Goal: Check status: Check status

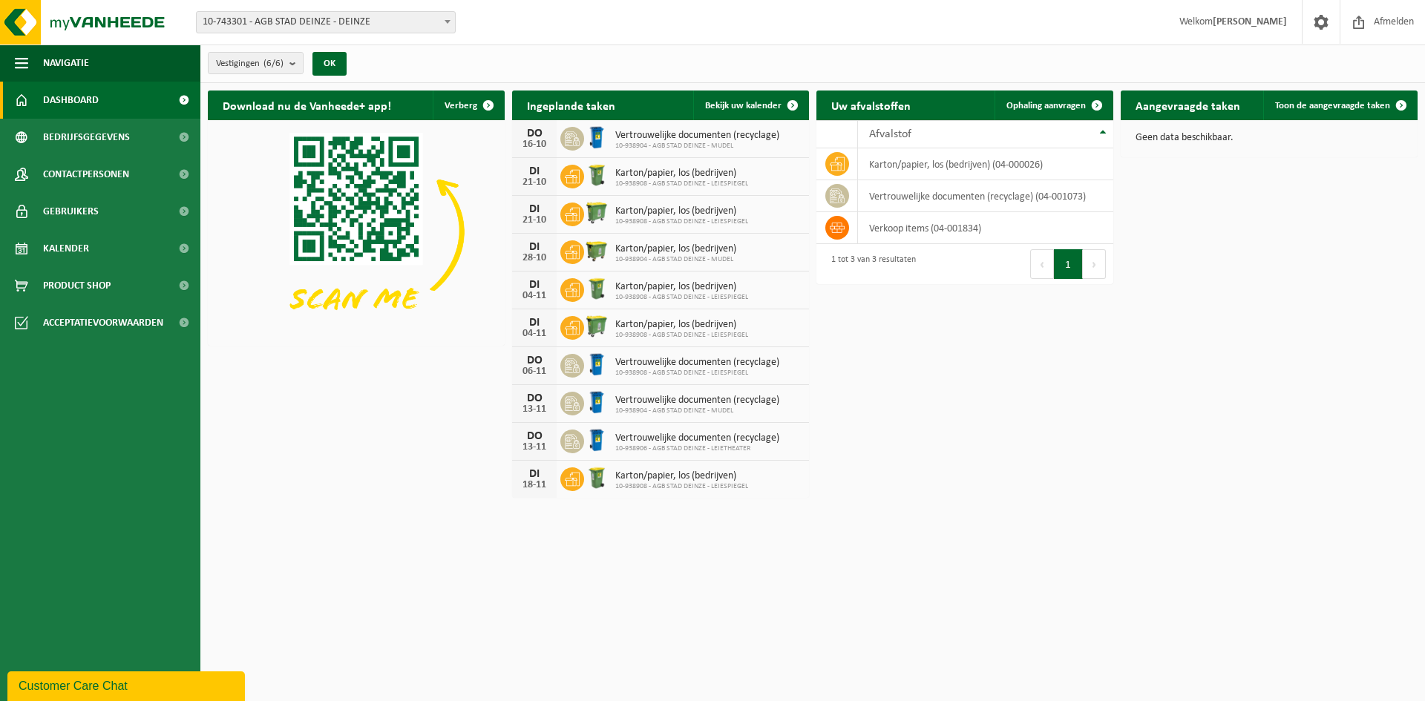
click at [264, 19] on span "10-743301 - AGB STAD DEINZE - DEINZE" at bounding box center [326, 22] width 258 height 21
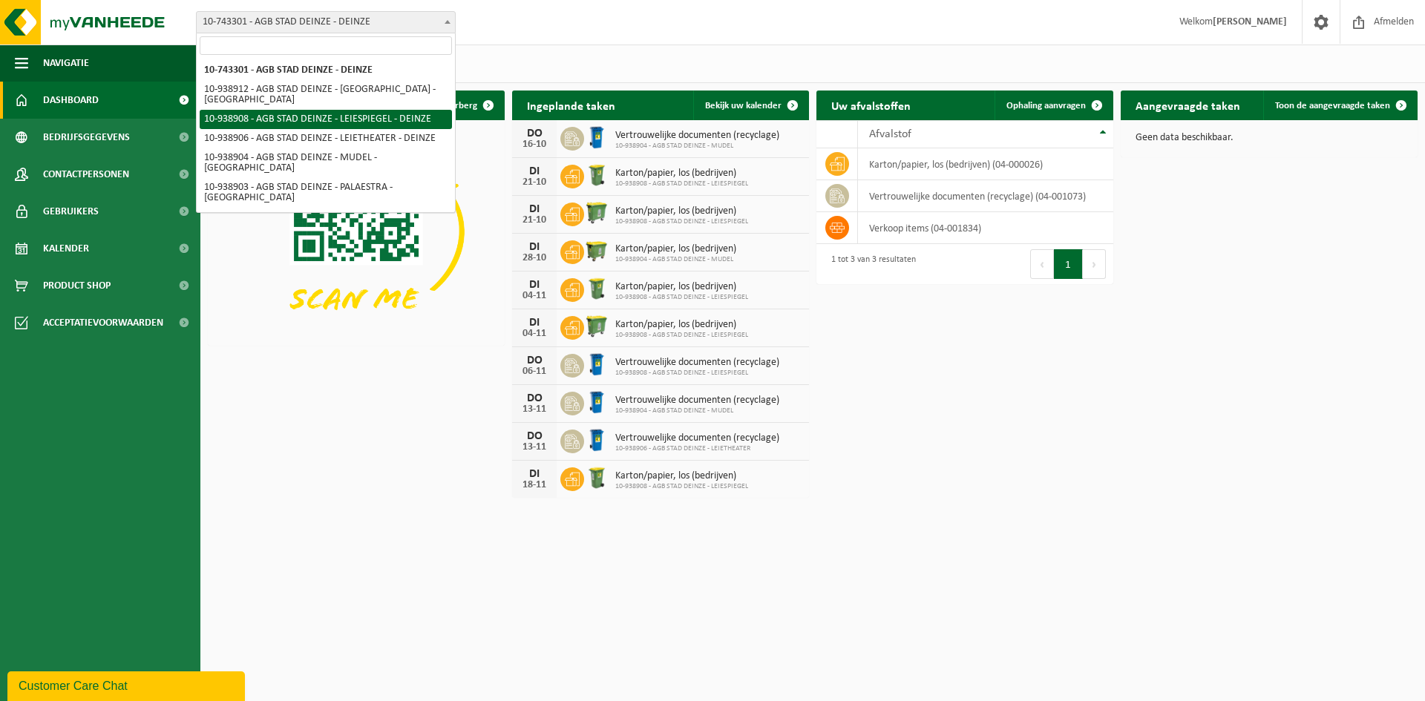
select select "138162"
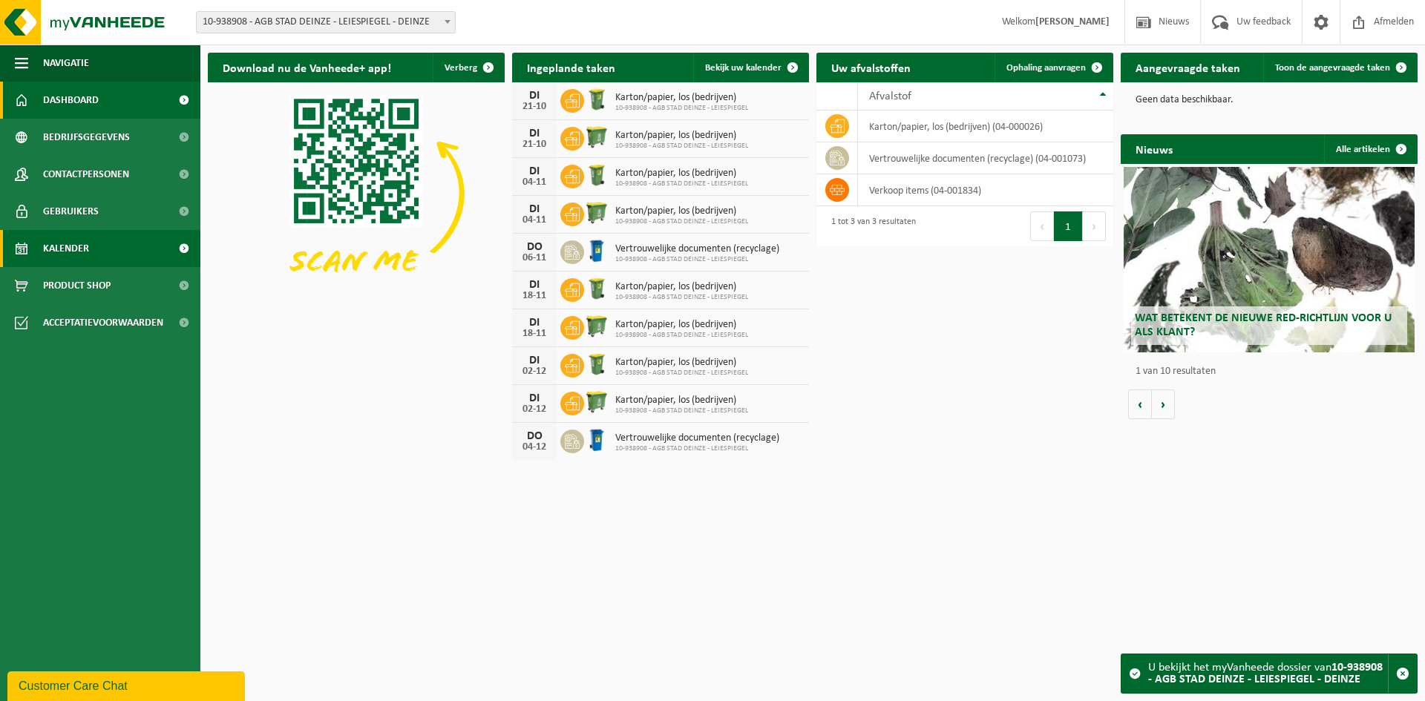
click at [85, 252] on span "Kalender" at bounding box center [66, 248] width 46 height 37
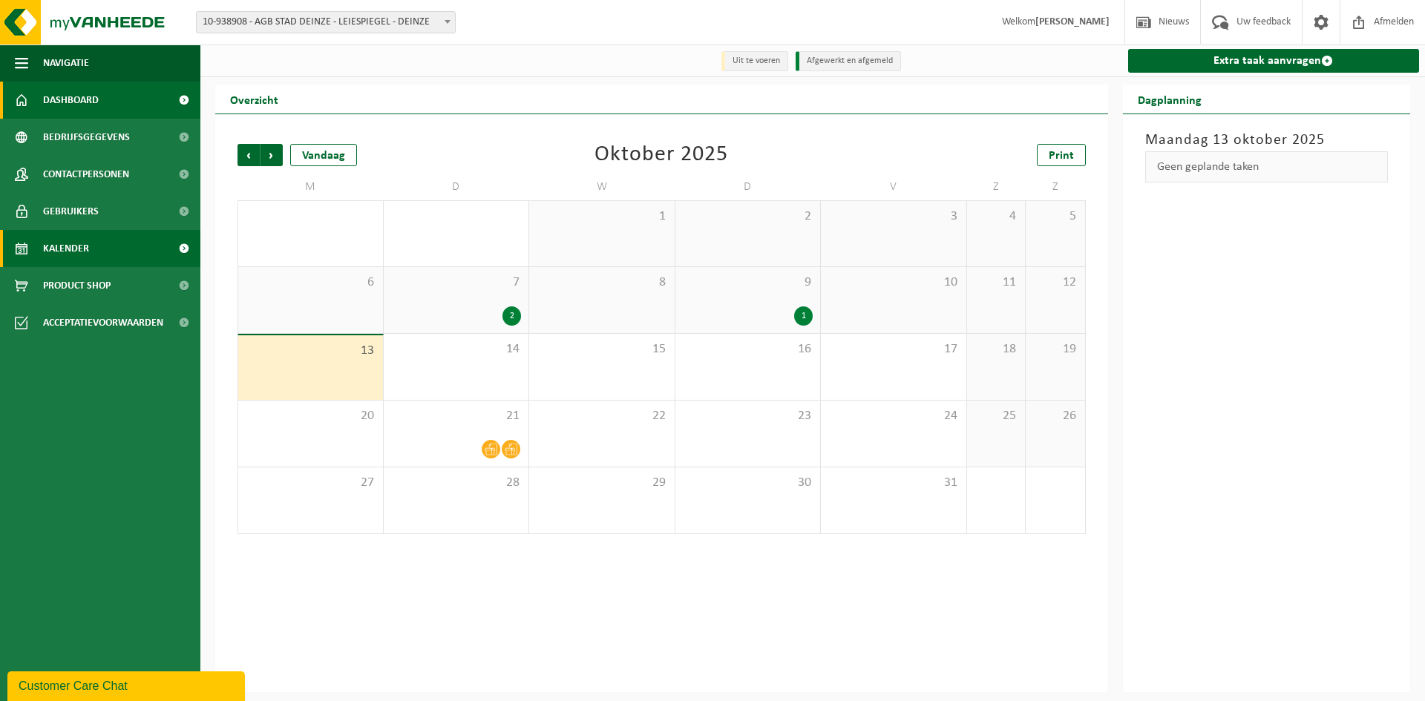
click at [143, 100] on link "Dashboard" at bounding box center [100, 100] width 200 height 37
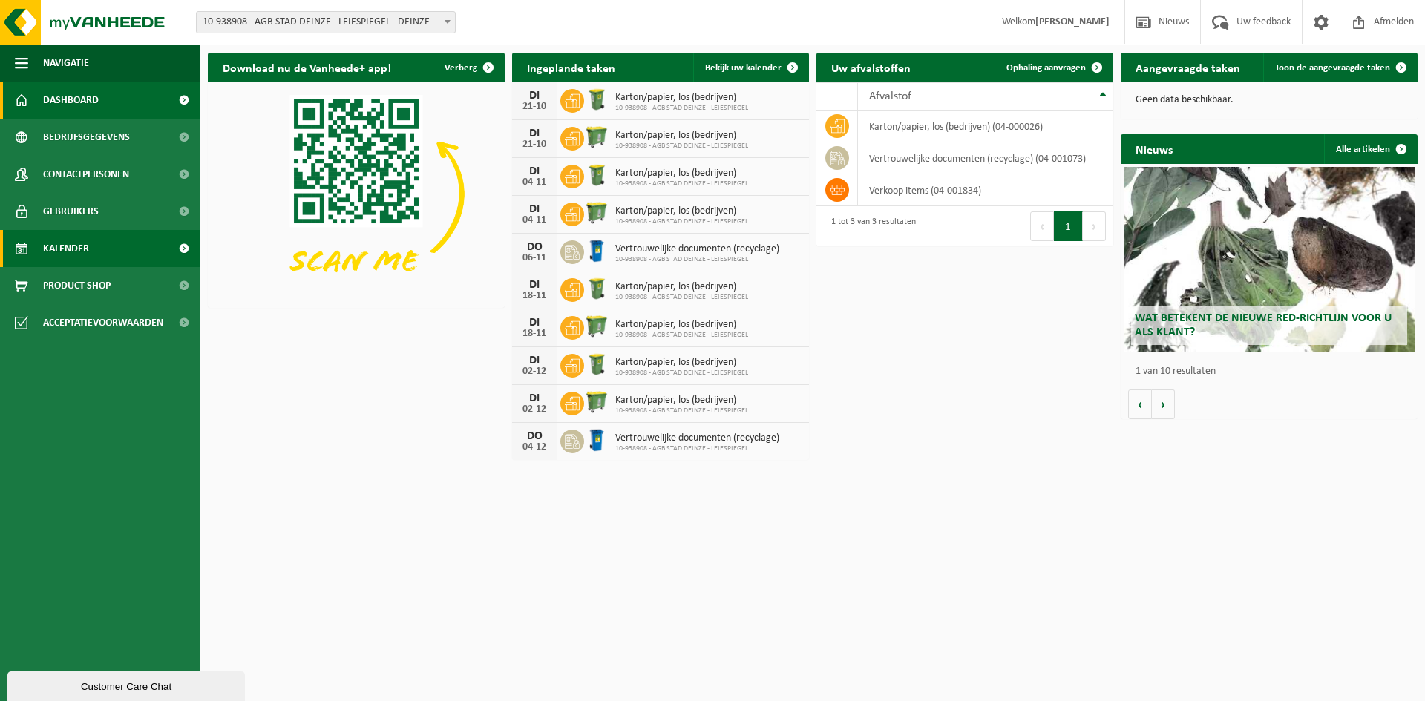
click at [96, 235] on link "Kalender" at bounding box center [100, 248] width 200 height 37
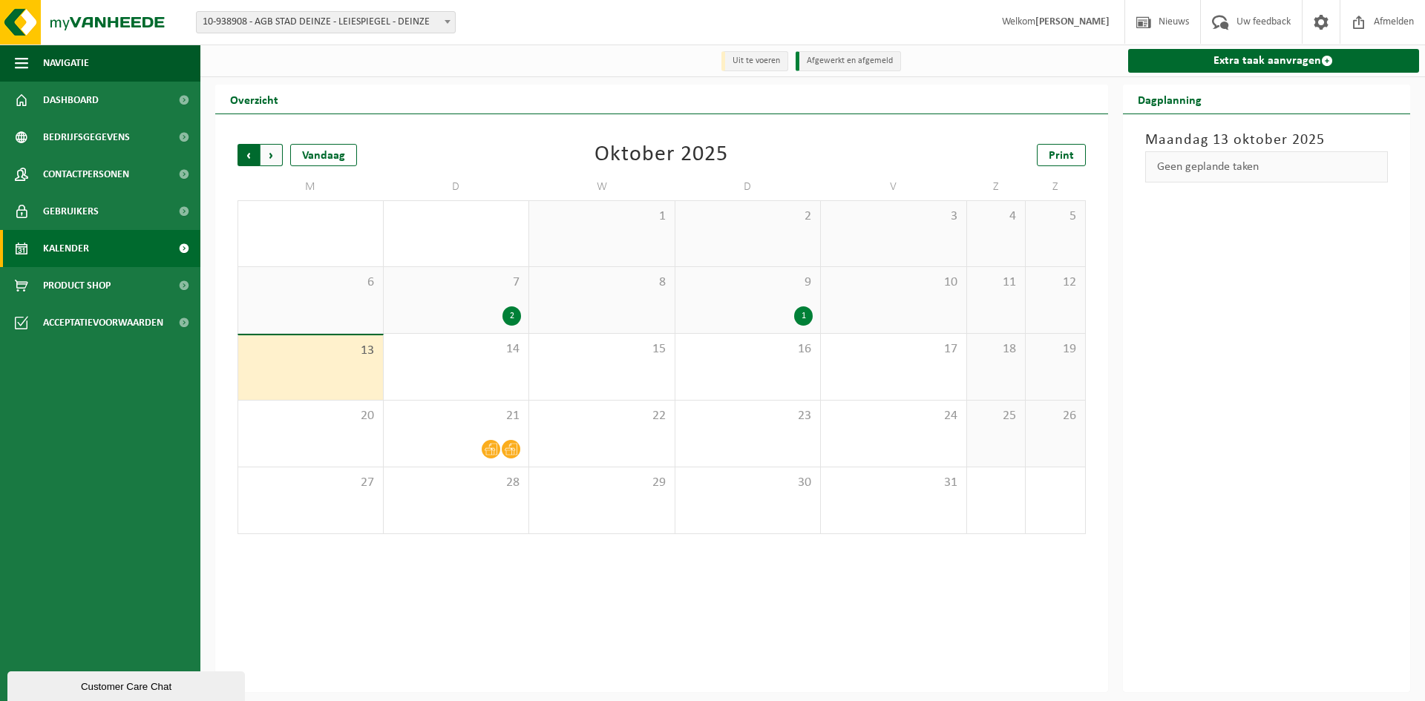
click at [266, 160] on span "Volgende" at bounding box center [272, 155] width 22 height 22
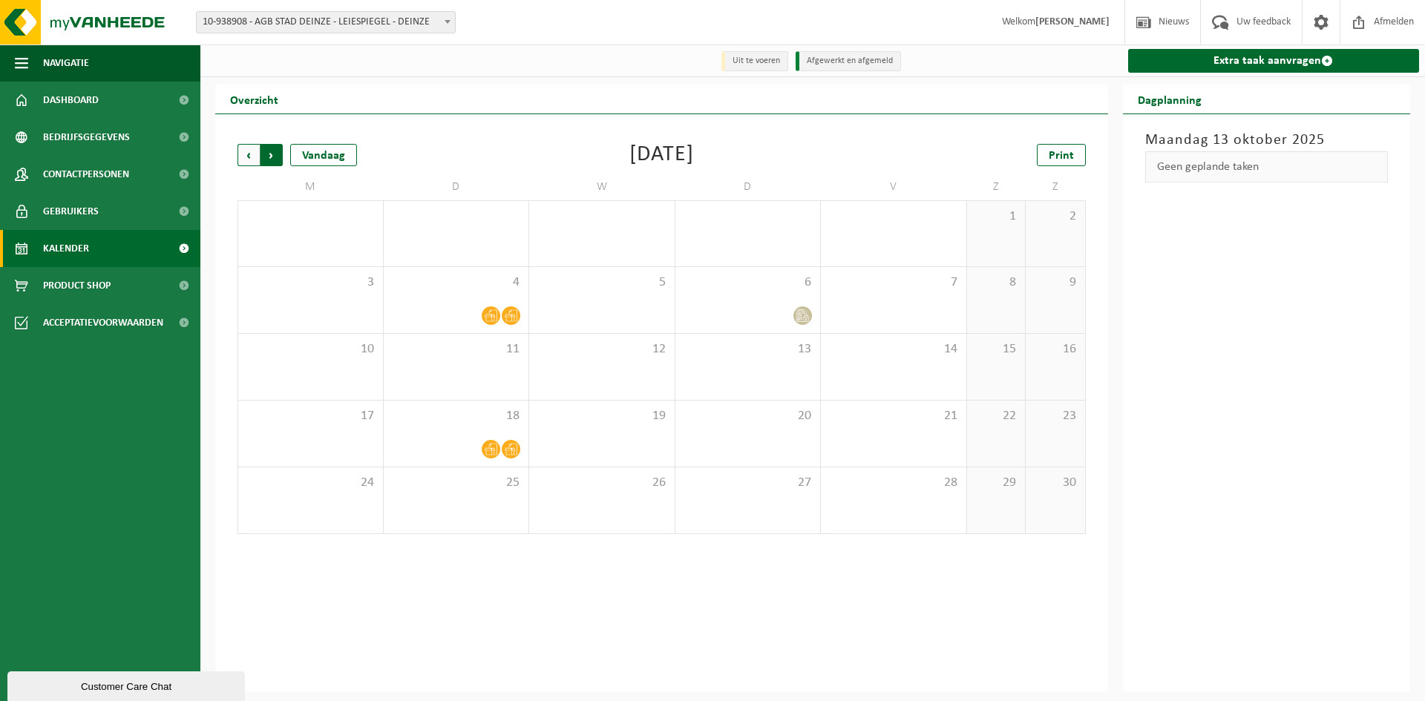
click at [240, 164] on span "Vorige" at bounding box center [249, 155] width 22 height 22
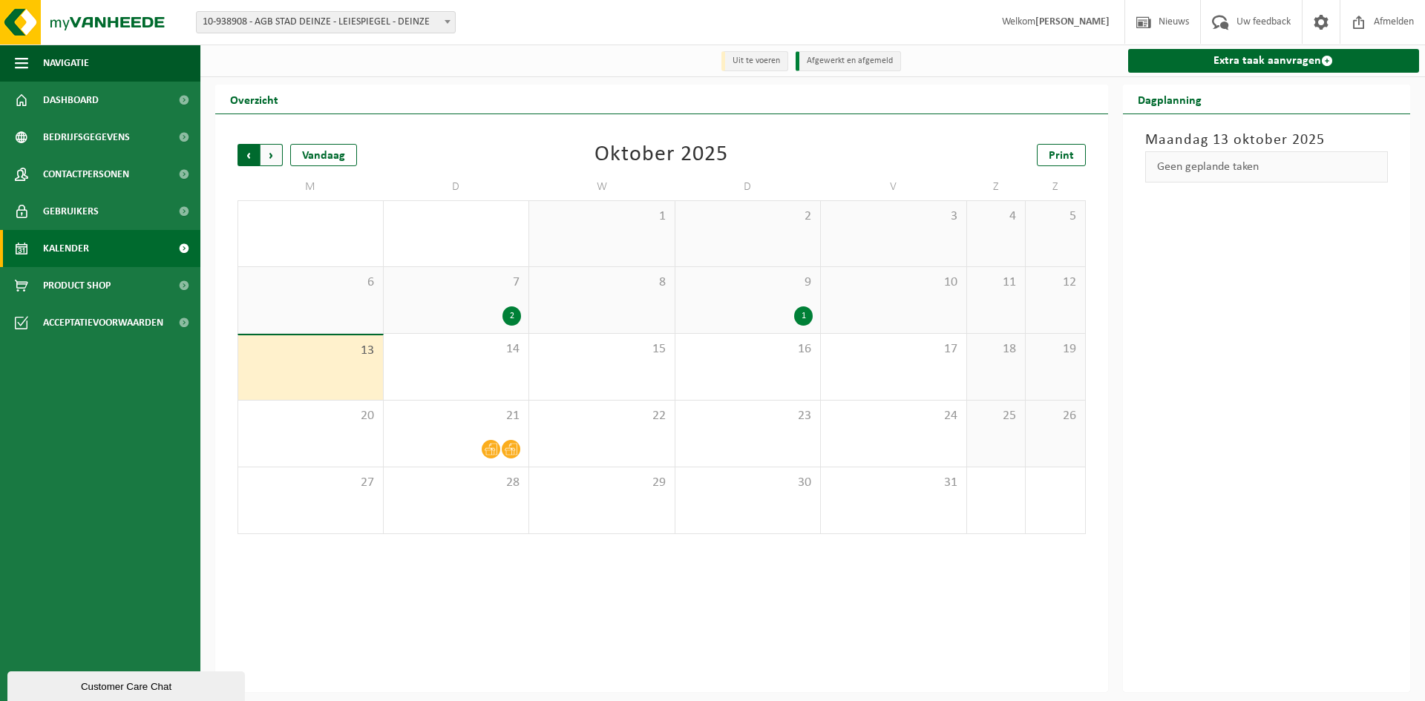
click at [267, 158] on span "Volgende" at bounding box center [272, 155] width 22 height 22
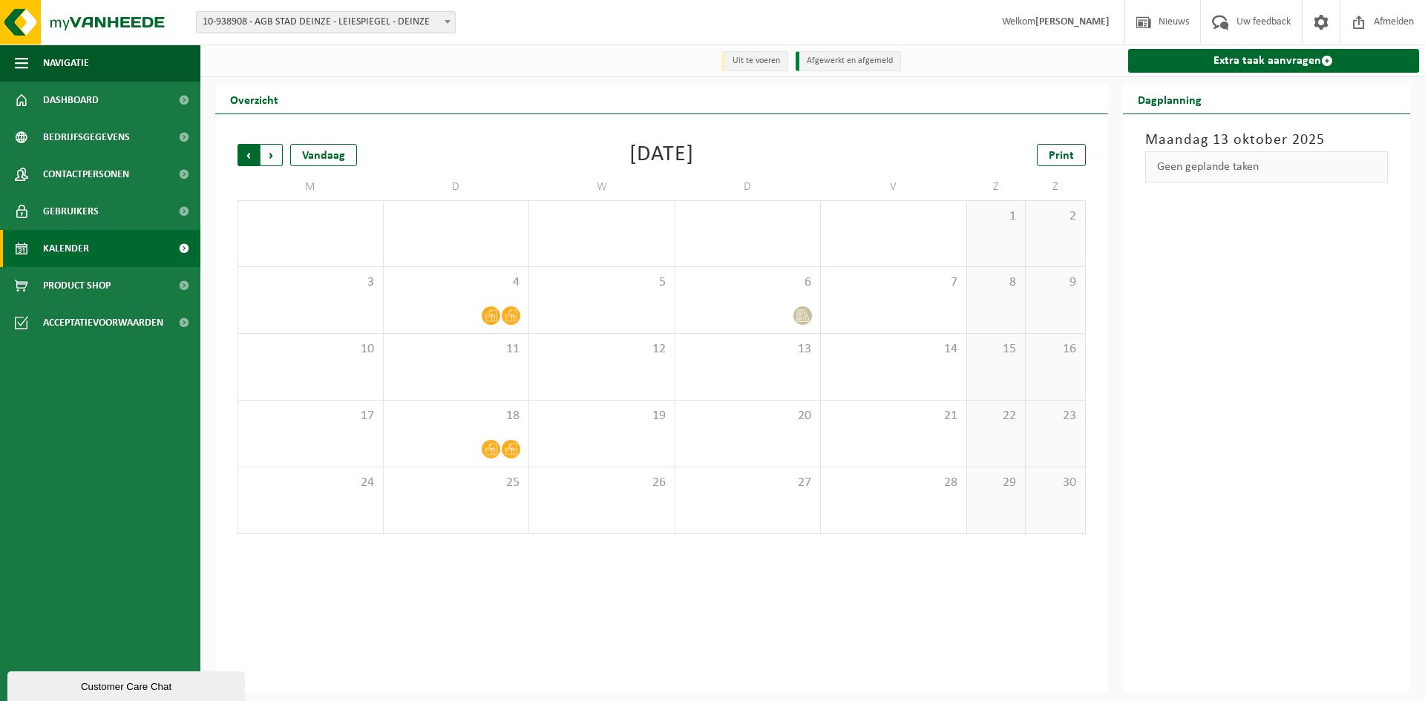
click at [280, 158] on span "Volgende" at bounding box center [272, 155] width 22 height 22
click at [249, 160] on span "Vorige" at bounding box center [249, 155] width 22 height 22
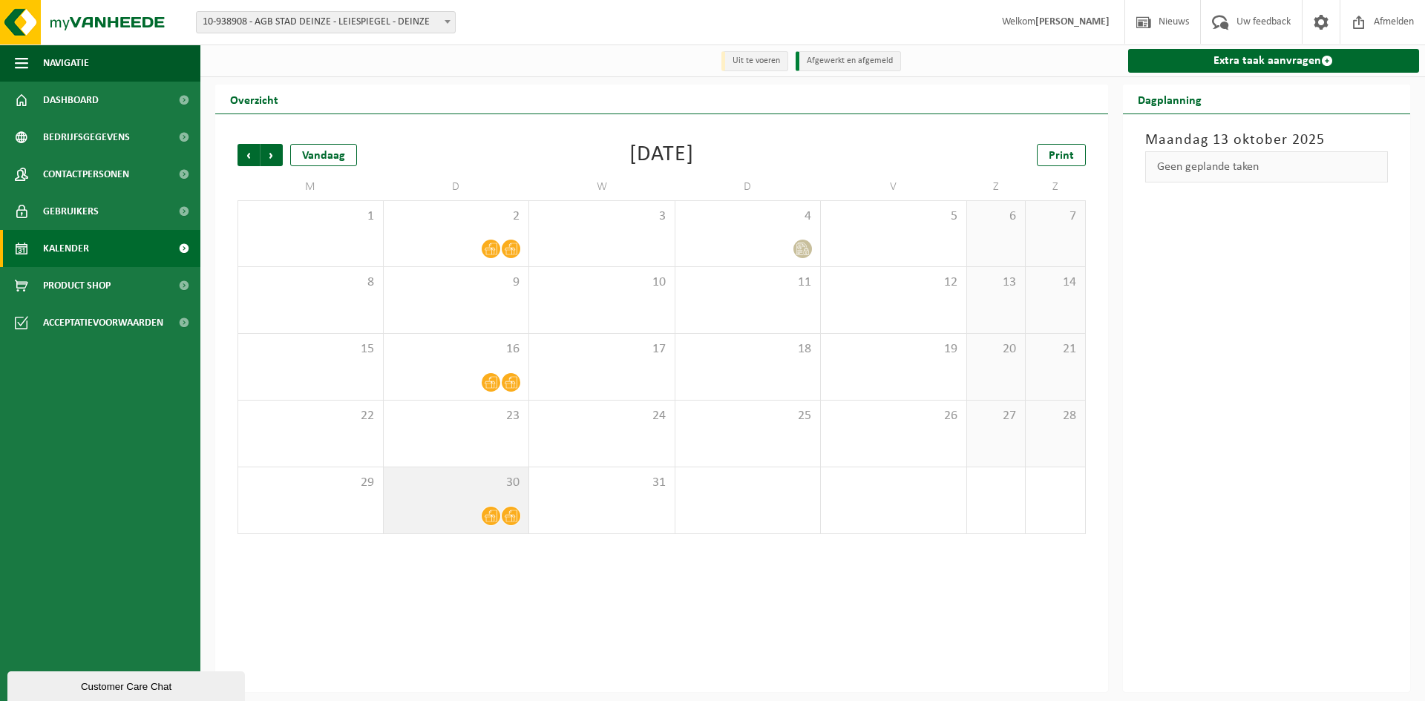
click at [491, 510] on span at bounding box center [491, 516] width 19 height 19
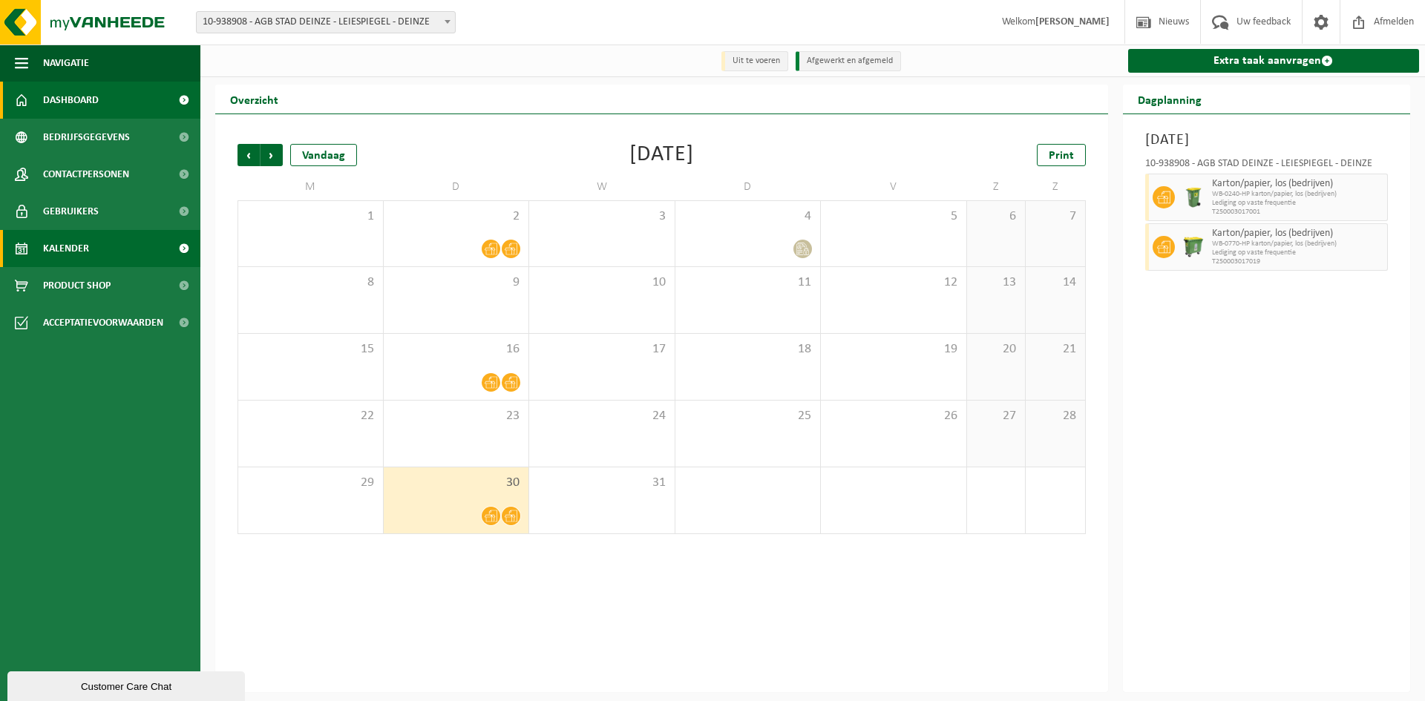
click at [93, 98] on span "Dashboard" at bounding box center [71, 100] width 56 height 37
